Goal: Ask a question

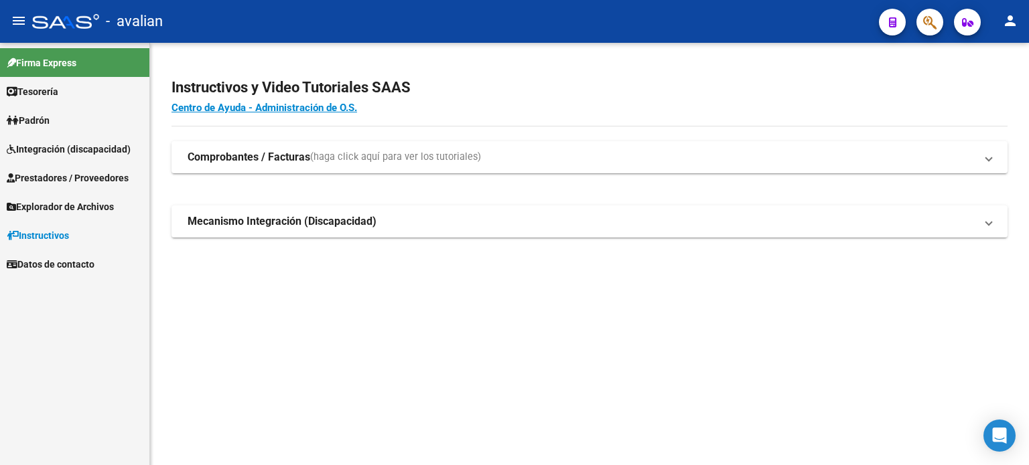
click at [75, 72] on link "Firma Express" at bounding box center [74, 62] width 149 height 29
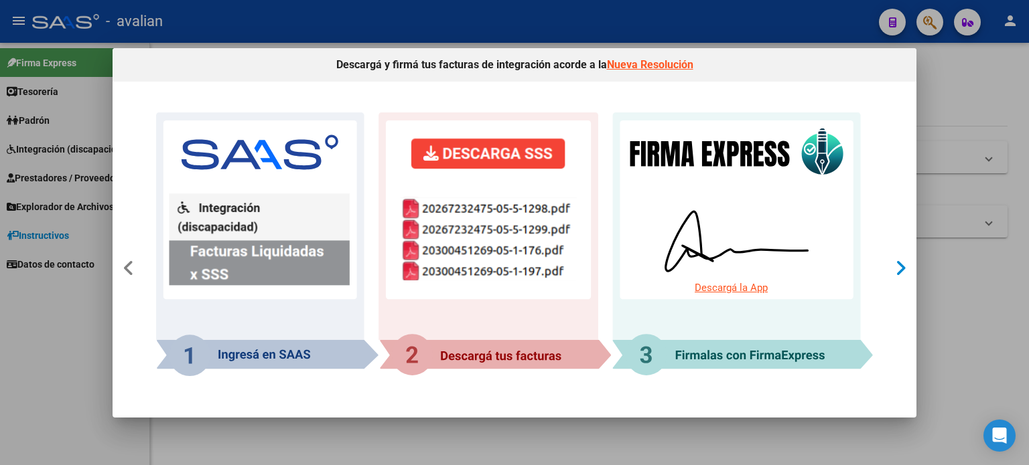
click at [900, 265] on icon at bounding box center [900, 268] width 11 height 19
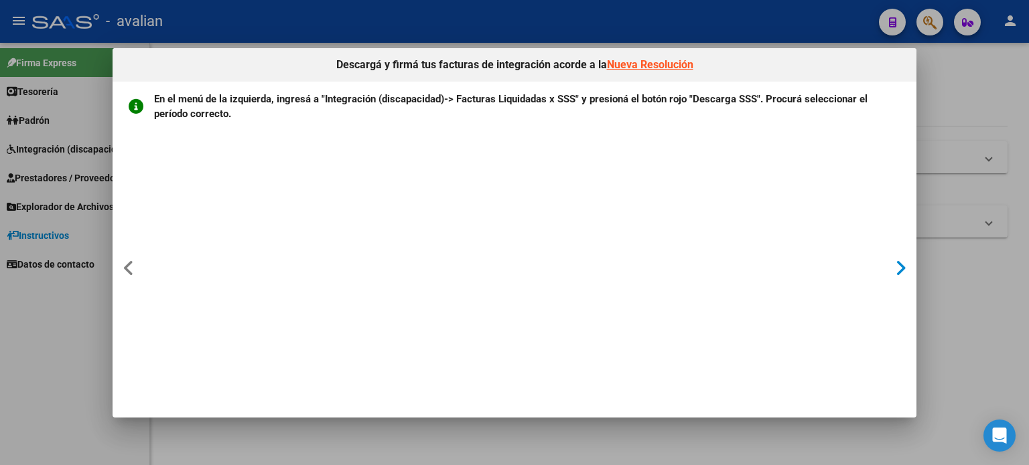
click at [899, 265] on icon at bounding box center [900, 268] width 11 height 19
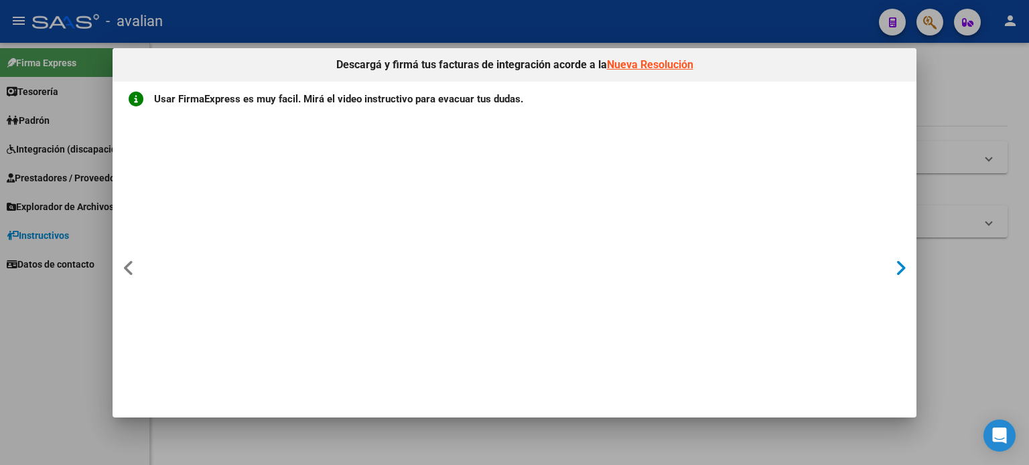
click at [899, 265] on icon at bounding box center [900, 268] width 11 height 19
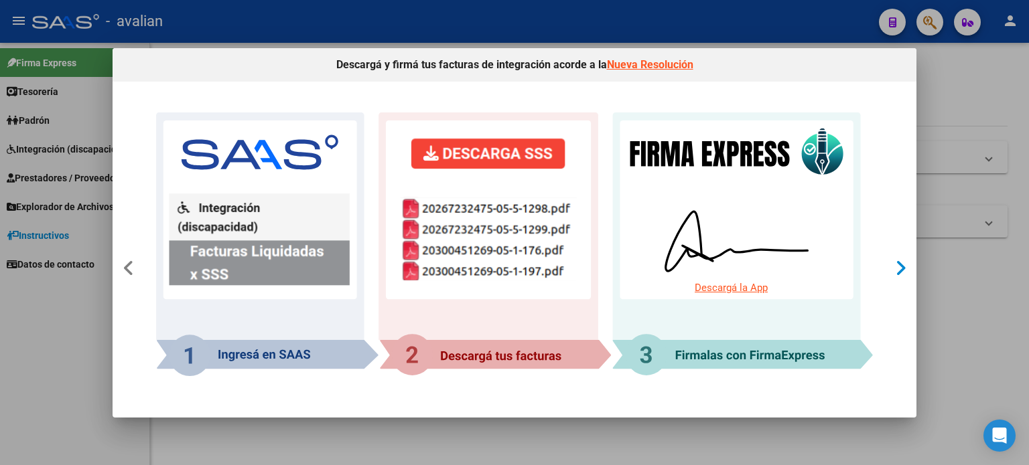
click at [899, 265] on icon at bounding box center [900, 268] width 11 height 19
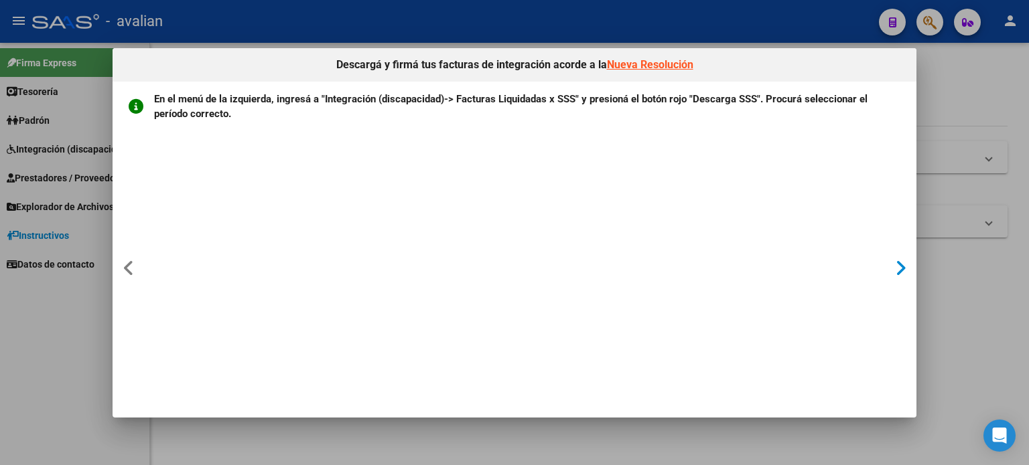
click at [895, 264] on icon at bounding box center [900, 268] width 11 height 19
click at [895, 263] on icon at bounding box center [900, 268] width 11 height 19
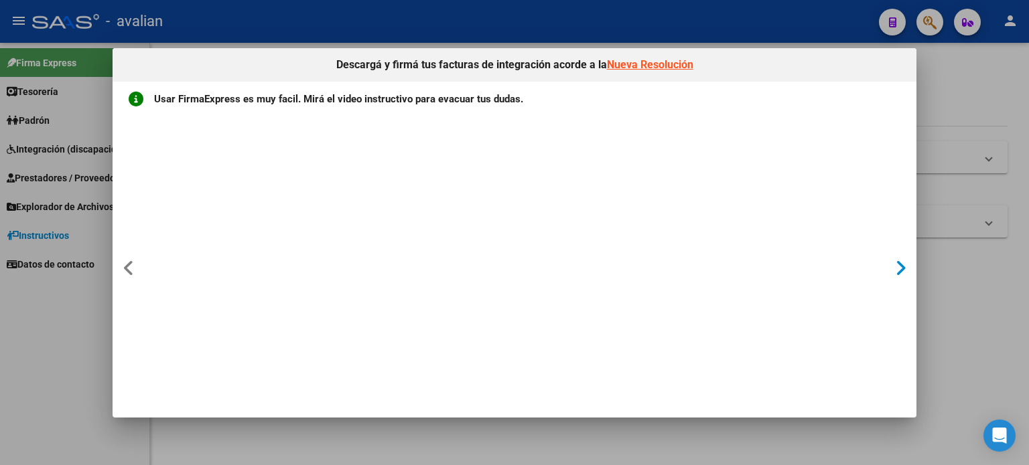
click at [897, 273] on icon at bounding box center [900, 268] width 11 height 19
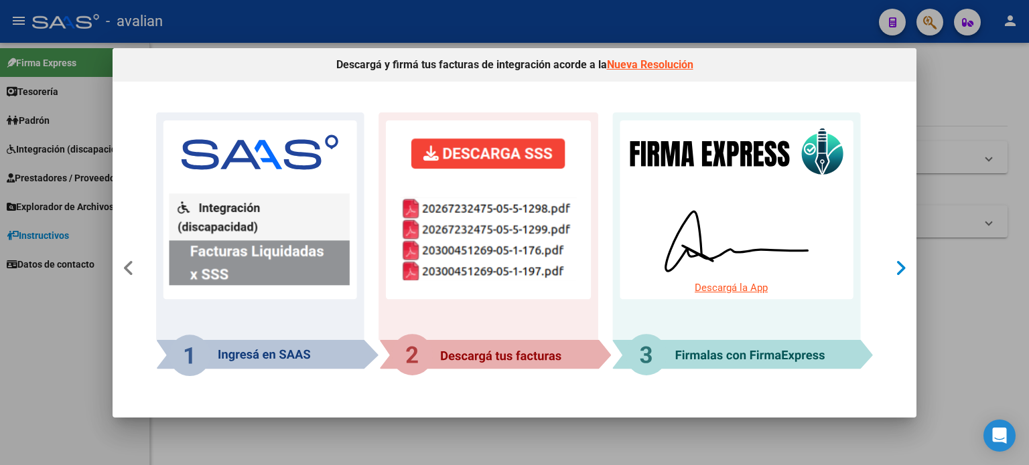
click at [902, 269] on icon at bounding box center [900, 268] width 11 height 19
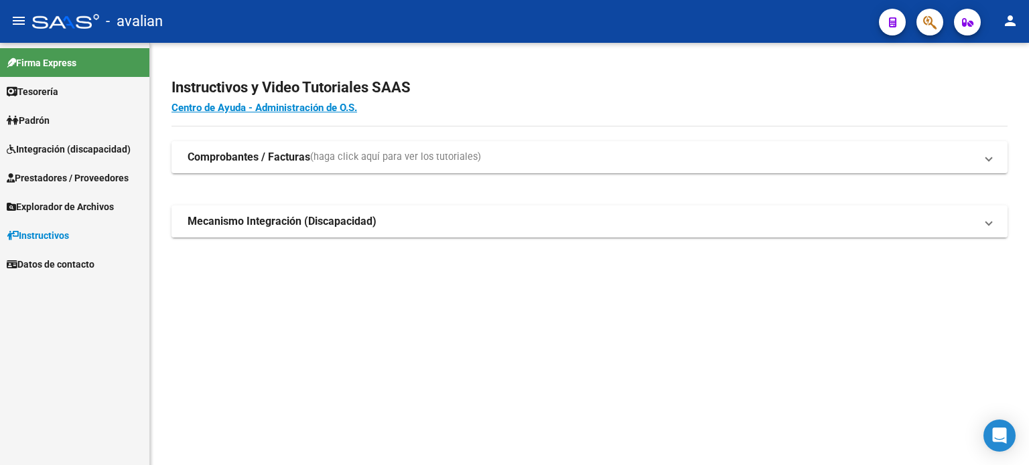
click at [388, 211] on mat-expansion-panel-header "Mecanismo Integración (Discapacidad)" at bounding box center [589, 222] width 836 height 32
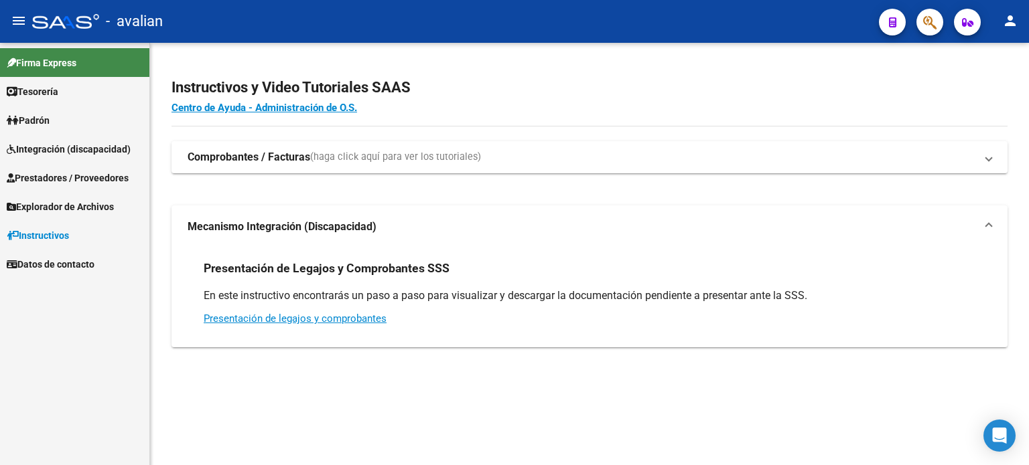
click at [112, 62] on link "Firma Express" at bounding box center [74, 62] width 149 height 29
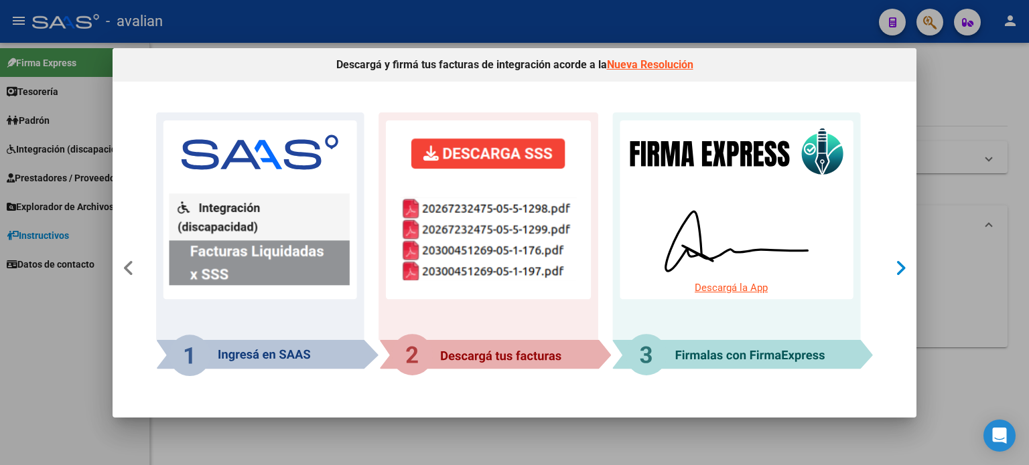
click at [901, 268] on icon at bounding box center [900, 268] width 11 height 19
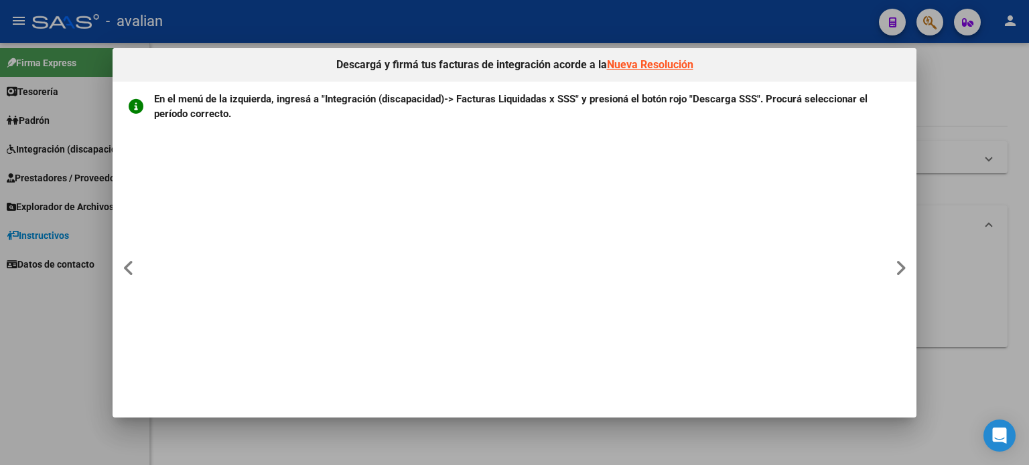
click at [959, 92] on div at bounding box center [514, 232] width 1029 height 465
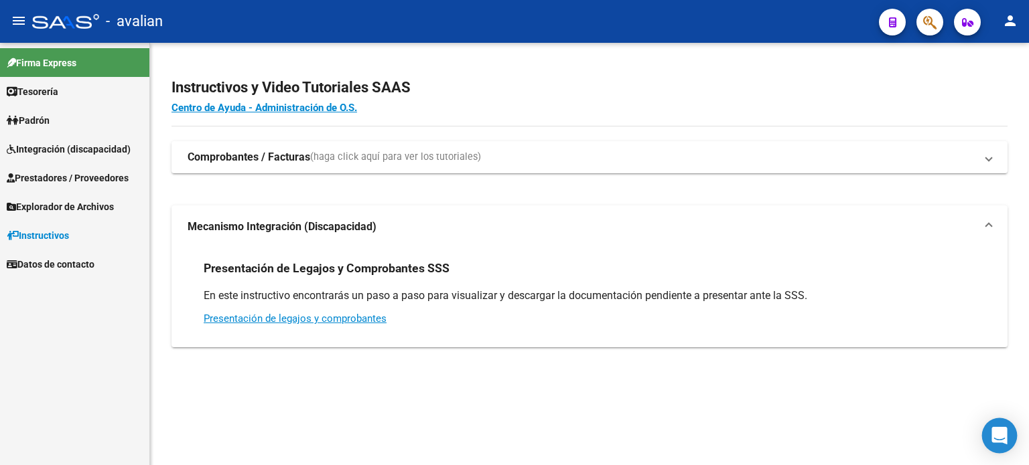
click at [1001, 434] on icon "Open Intercom Messenger" at bounding box center [998, 435] width 15 height 17
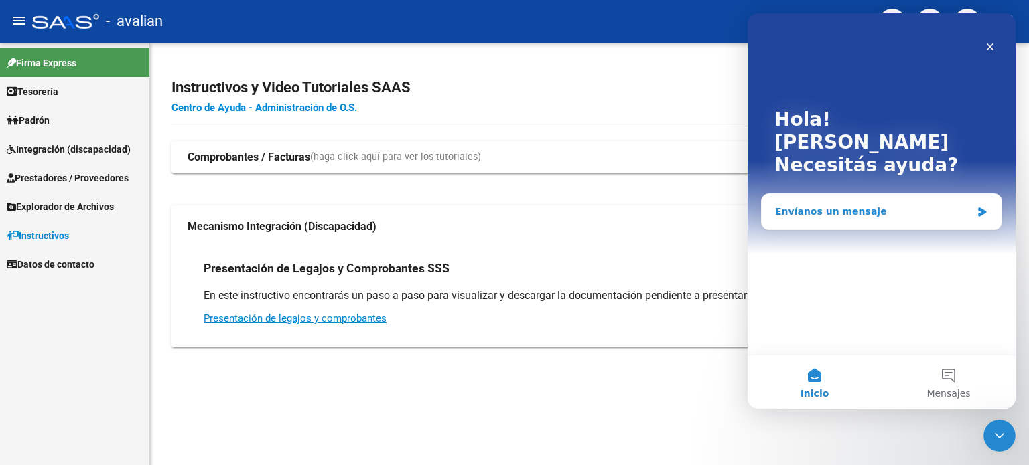
click at [908, 205] on div "Envíanos un mensaje" at bounding box center [873, 212] width 196 height 14
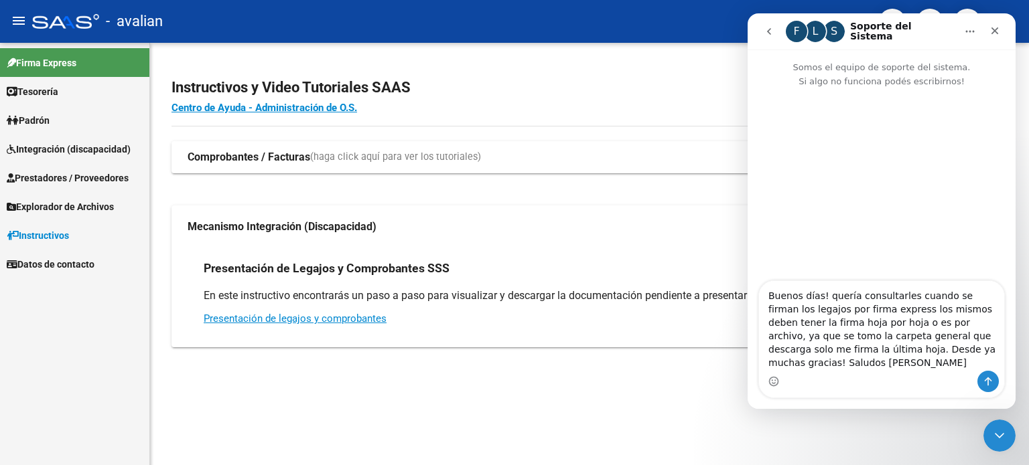
type textarea "Buenos días! quería consultarles cuando se firman los legajos por firma express…"
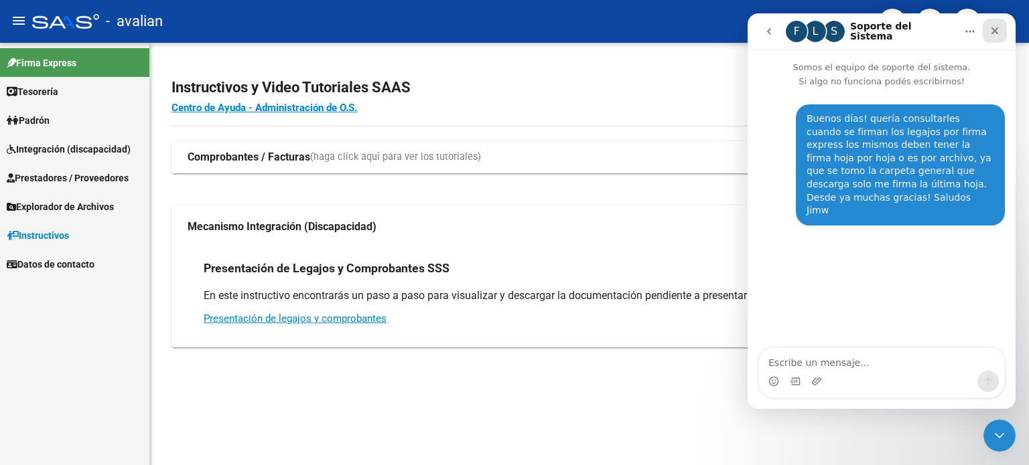
click at [997, 29] on icon "Cerrar" at bounding box center [994, 30] width 11 height 11
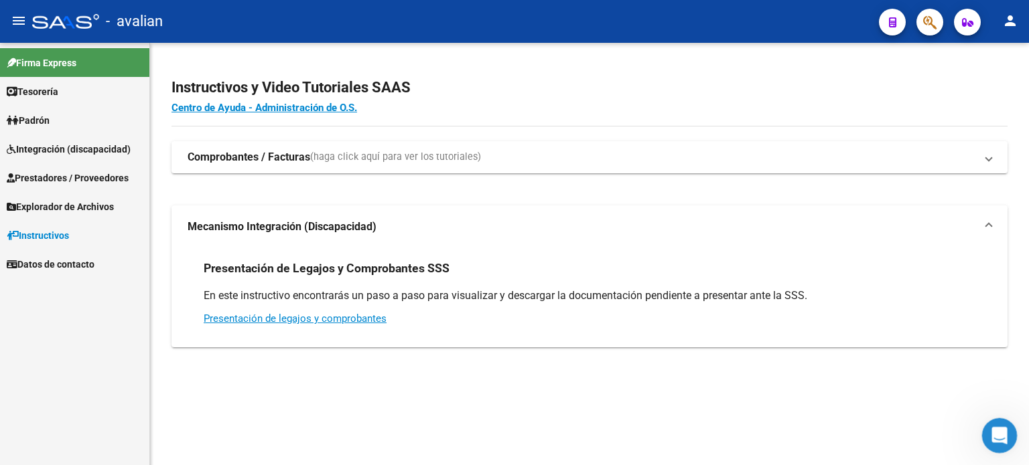
click at [991, 440] on div "Abrir Intercom Messenger" at bounding box center [997, 434] width 44 height 44
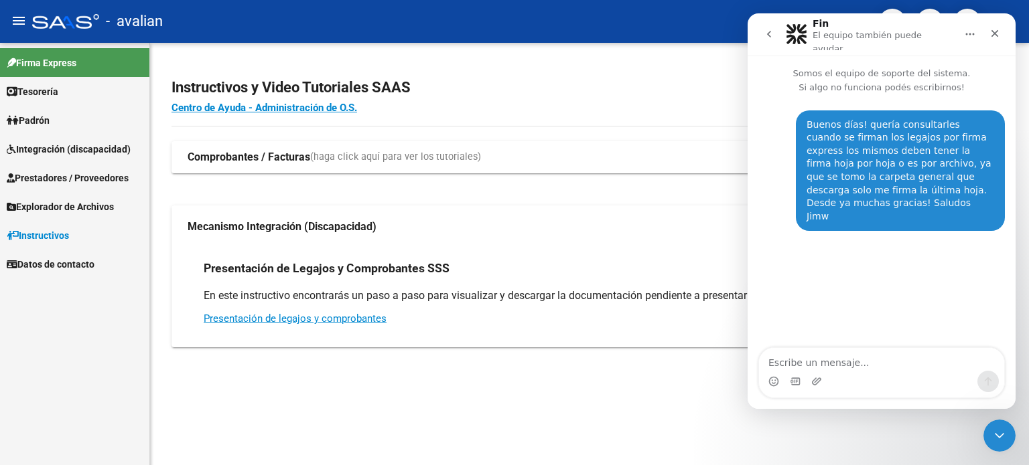
click at [974, 184] on div "Buenos días! quería consultarles cuando se firman los legajos por firma express…" at bounding box center [900, 171] width 188 height 105
click at [999, 31] on icon "Cerrar" at bounding box center [994, 33] width 11 height 11
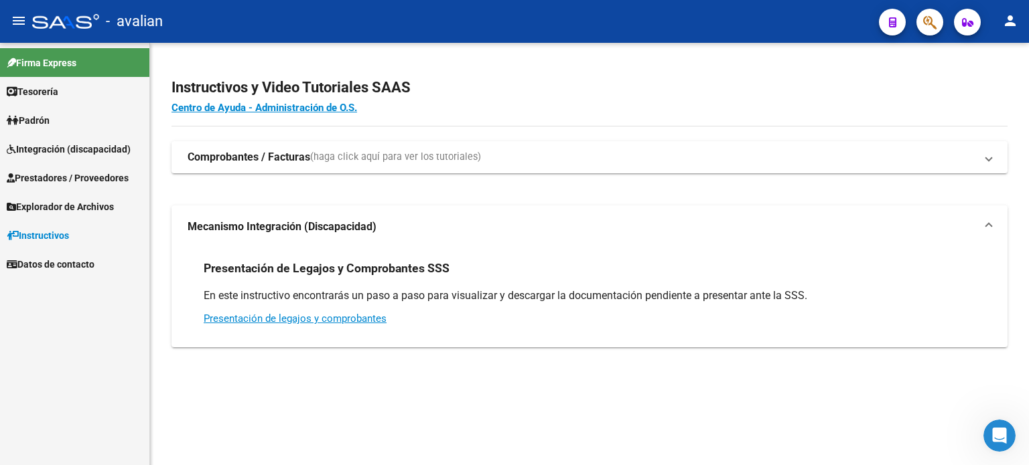
click at [96, 61] on link "Firma Express" at bounding box center [74, 62] width 149 height 29
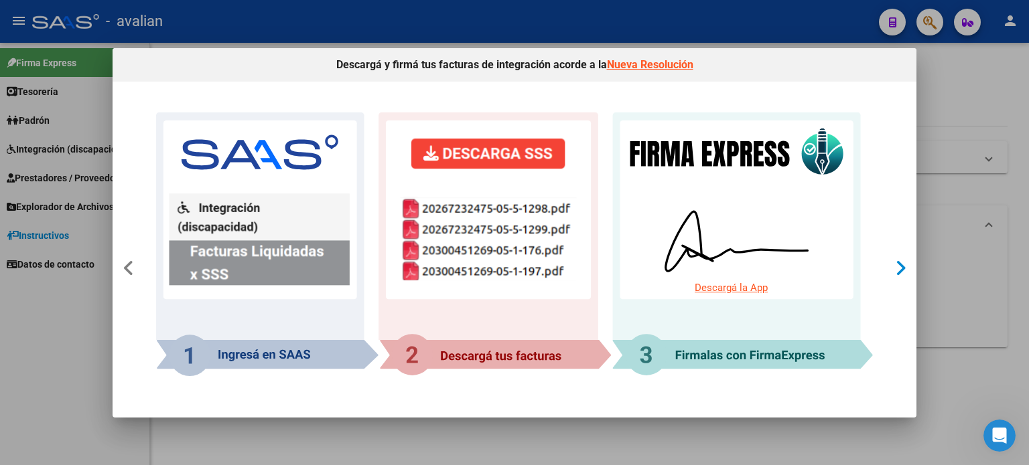
click at [899, 270] on icon at bounding box center [900, 268] width 11 height 19
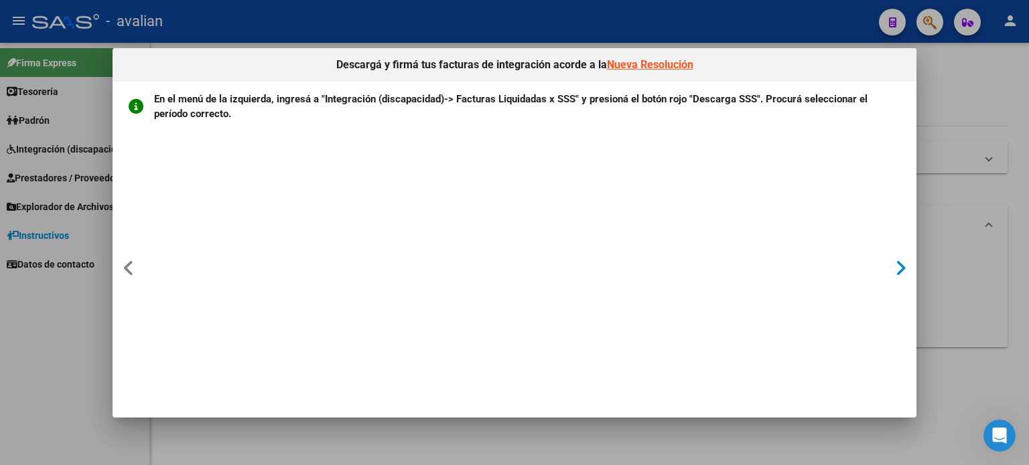
click at [892, 263] on div at bounding box center [900, 269] width 25 height 87
click at [900, 268] on icon at bounding box center [900, 268] width 11 height 19
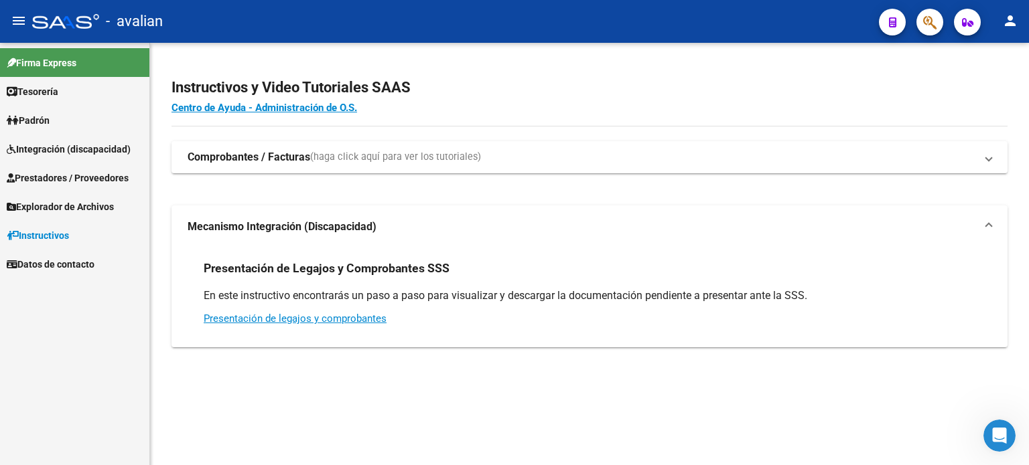
click at [64, 242] on span "Instructivos" at bounding box center [38, 235] width 62 height 15
click at [303, 315] on link "Presentación de legajos y comprobantes" at bounding box center [295, 319] width 183 height 12
click at [997, 444] on icon "Abrir Intercom Messenger" at bounding box center [998, 434] width 22 height 22
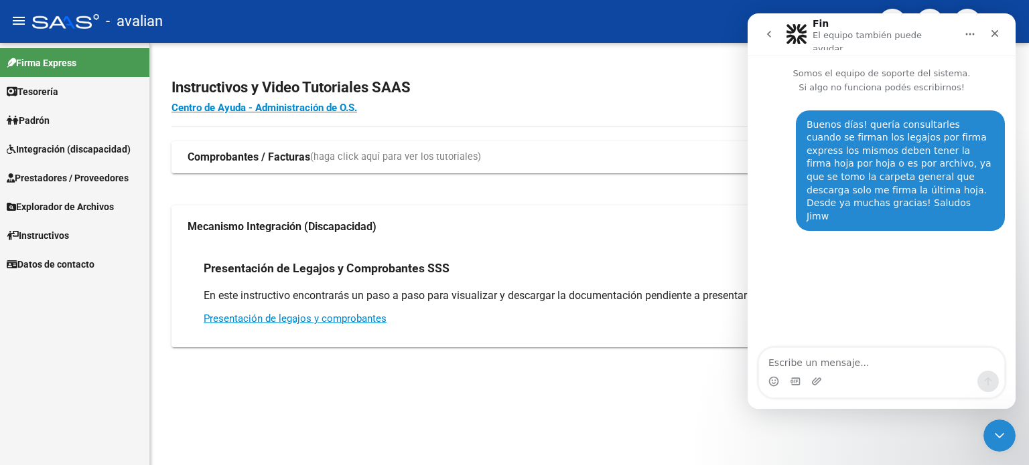
drag, startPoint x: 809, startPoint y: 30, endPoint x: 772, endPoint y: 28, distance: 37.6
click at [795, 30] on div "Fin El equipo también puede ayudar" at bounding box center [871, 34] width 170 height 31
click at [771, 30] on icon "go back" at bounding box center [769, 34] width 11 height 11
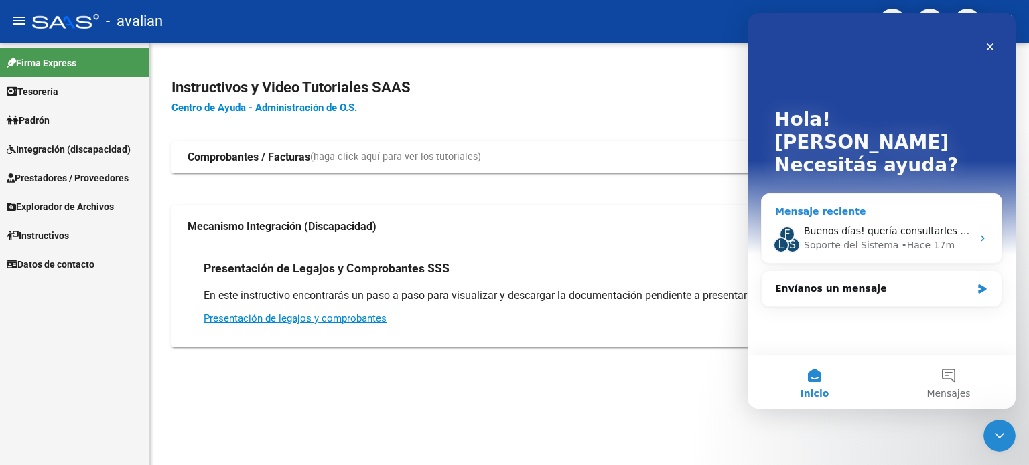
click at [901, 238] on div "• Hace 17m" at bounding box center [928, 245] width 54 height 14
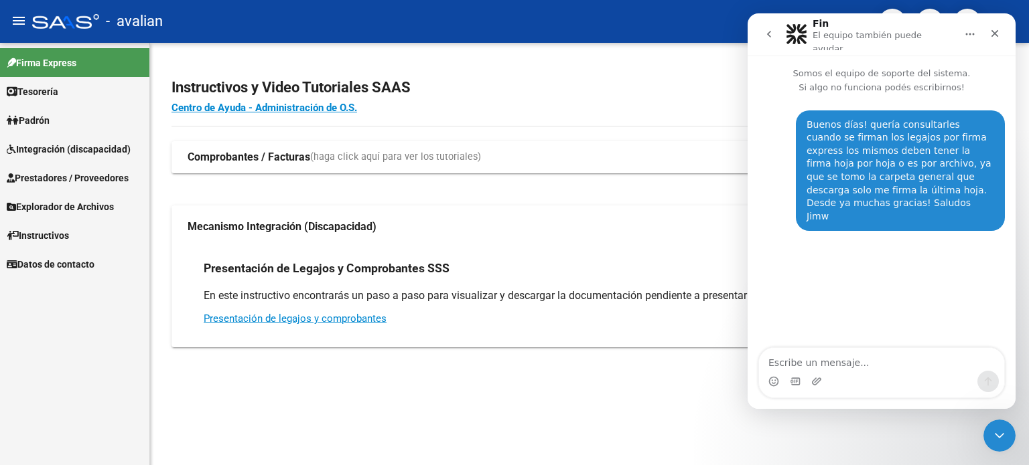
click at [981, 183] on div "Buenos días! quería consultarles cuando se firman los legajos por firma express…" at bounding box center [900, 171] width 188 height 105
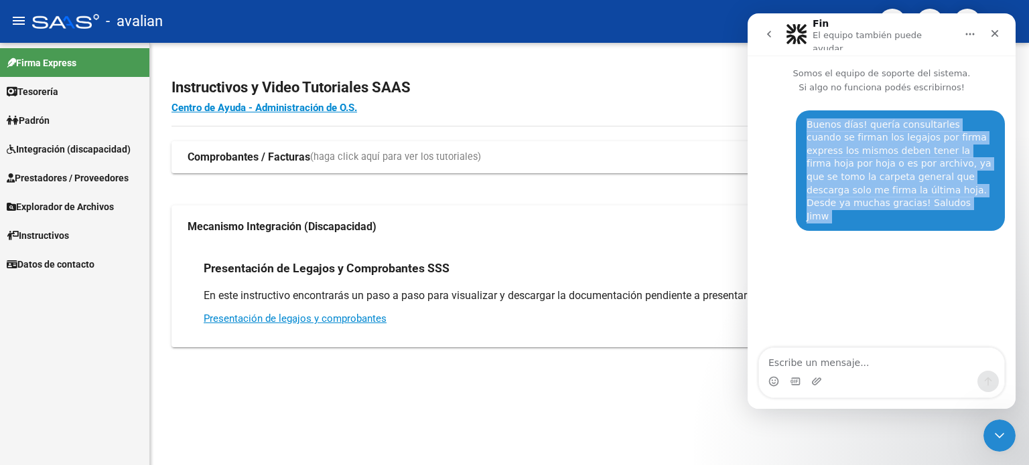
click at [981, 183] on div "Buenos días! quería consultarles cuando se firman los legajos por firma express…" at bounding box center [900, 171] width 188 height 105
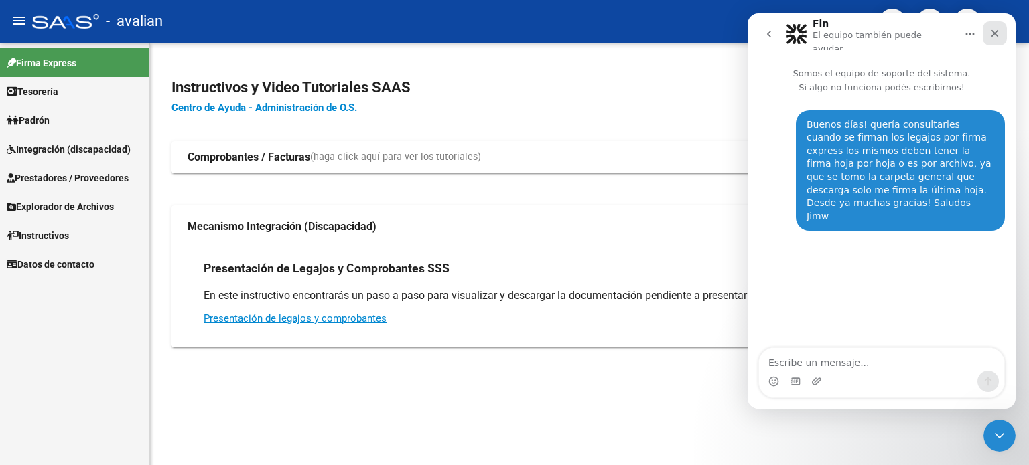
click at [997, 31] on icon "Cerrar" at bounding box center [994, 33] width 11 height 11
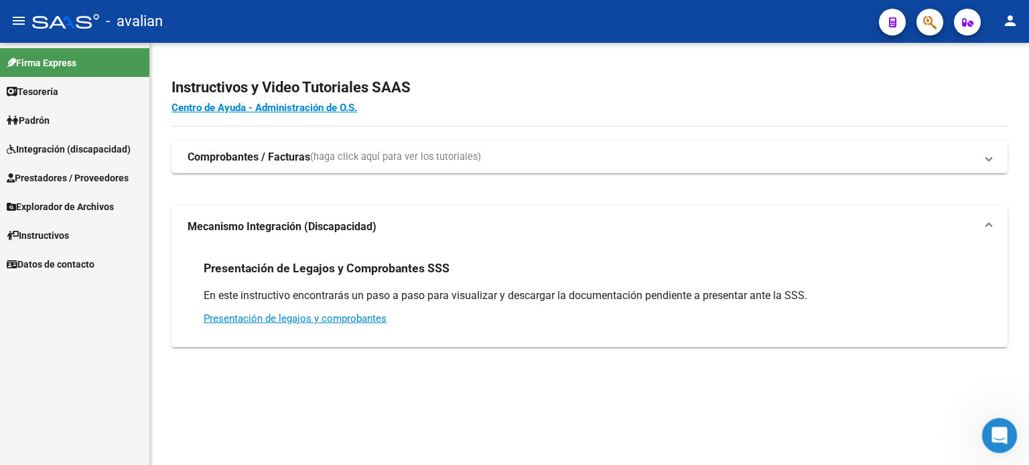
click at [989, 436] on icon "Abrir Intercom Messenger" at bounding box center [998, 434] width 22 height 22
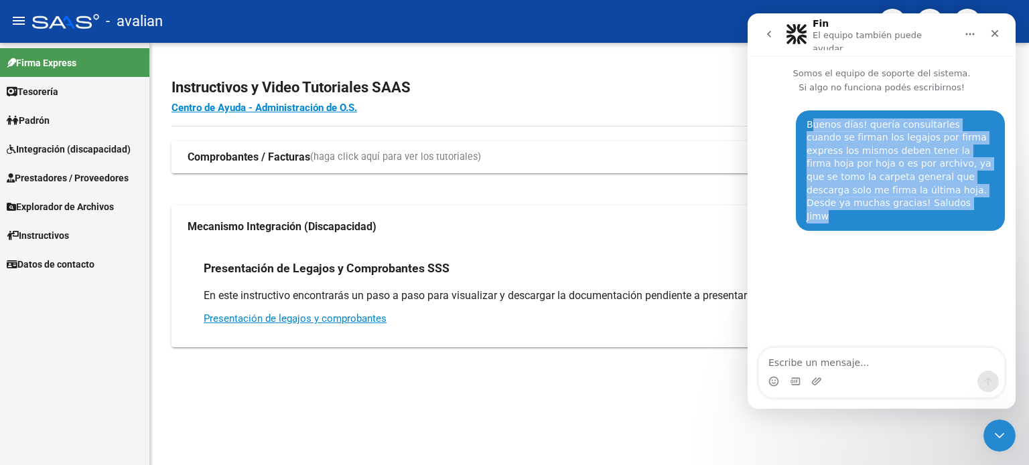
drag, startPoint x: 812, startPoint y: 115, endPoint x: 970, endPoint y: 192, distance: 176.1
click at [964, 197] on div "Buenos días! quería consultarles cuando se firman los legajos por firma express…" at bounding box center [900, 171] width 209 height 121
click at [983, 188] on div "Buenos días! quería consultarles cuando se firman los legajos por firma express…" at bounding box center [900, 171] width 188 height 105
click at [992, 184] on div "Buenos días! quería consultarles cuando se firman los legajos por firma express…" at bounding box center [900, 171] width 188 height 105
drag, startPoint x: 993, startPoint y: 184, endPoint x: 802, endPoint y: 106, distance: 206.7
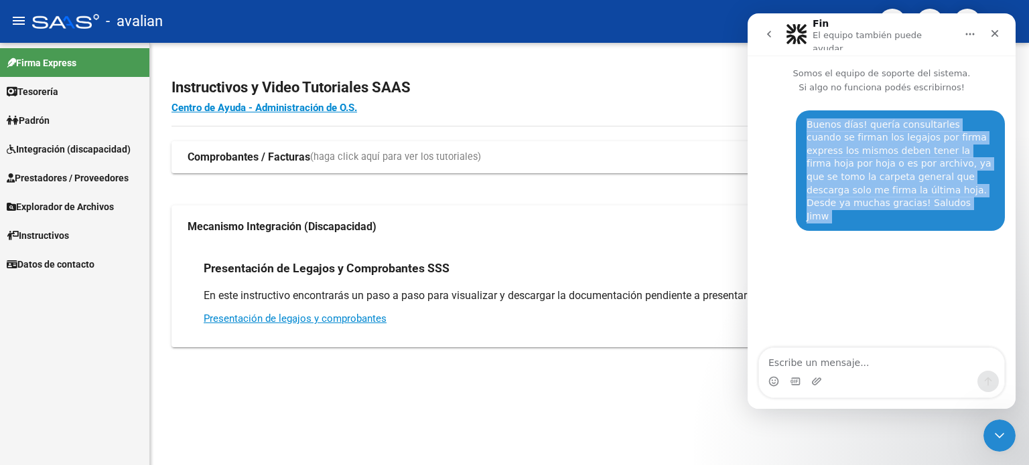
click at [802, 111] on div "Buenos días! quería consultarles cuando se firman los legajos por firma express…" at bounding box center [900, 171] width 209 height 121
click at [772, 33] on icon "go back" at bounding box center [769, 34] width 11 height 11
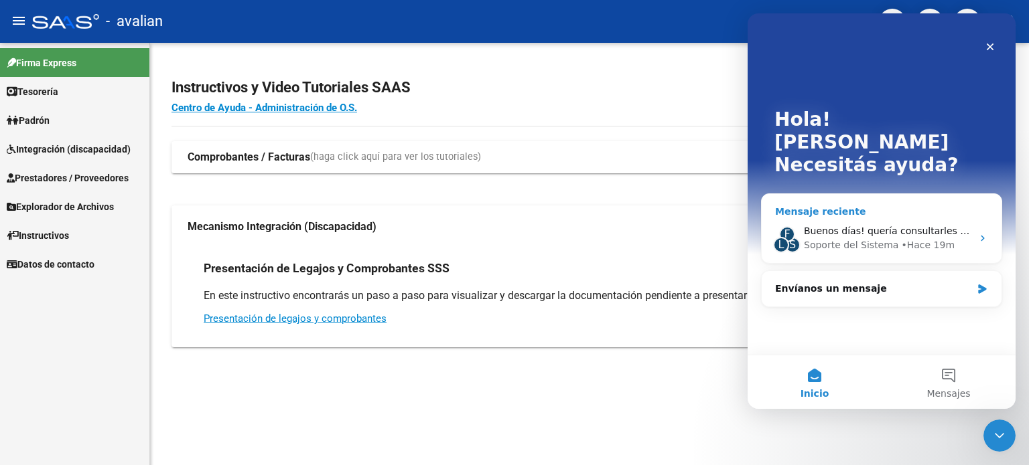
click at [932, 238] on div "• Hace 19m" at bounding box center [928, 245] width 54 height 14
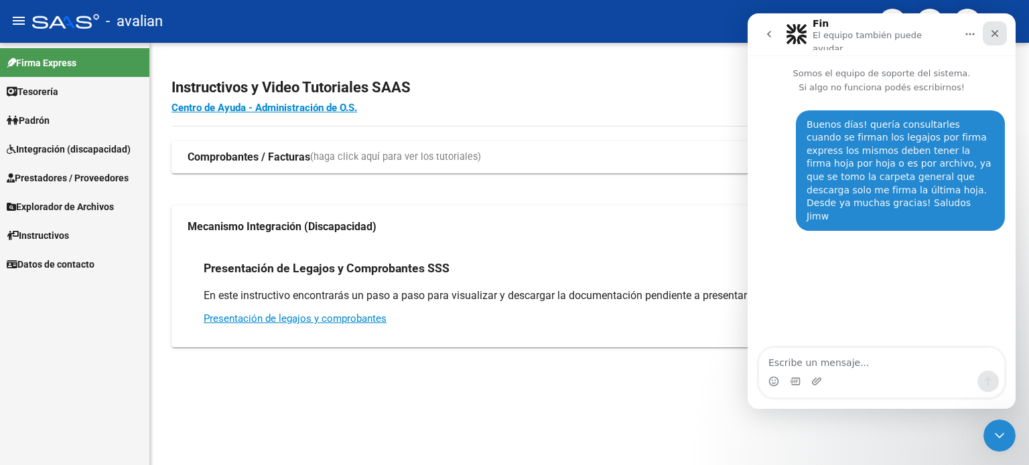
click at [992, 37] on div "Cerrar" at bounding box center [995, 33] width 24 height 24
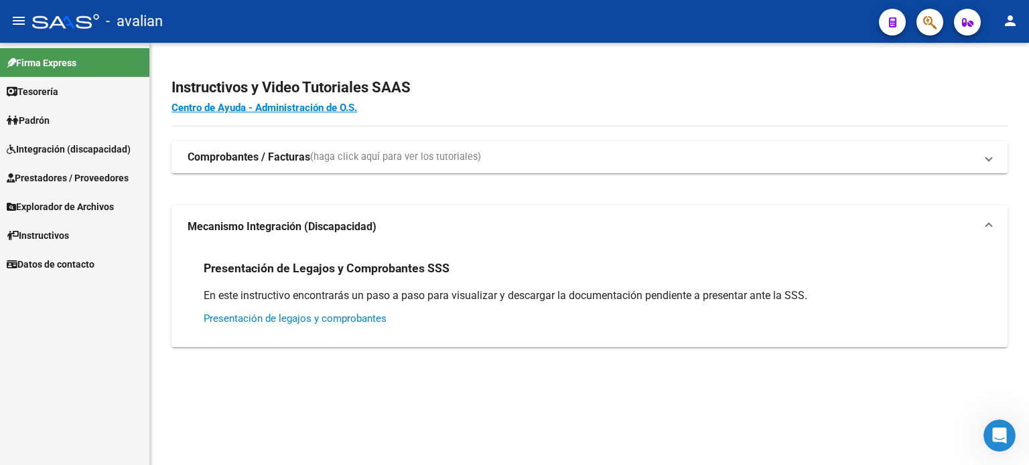
click at [282, 322] on link "Presentación de legajos y comprobantes" at bounding box center [295, 319] width 183 height 12
